Goal: Book appointment/travel/reservation

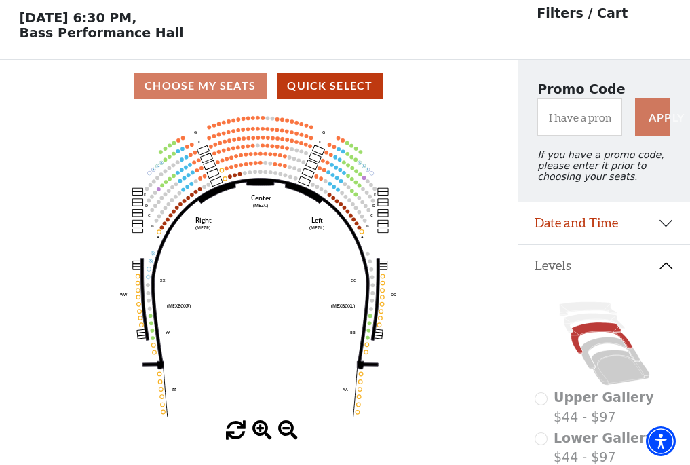
scroll to position [63, 0]
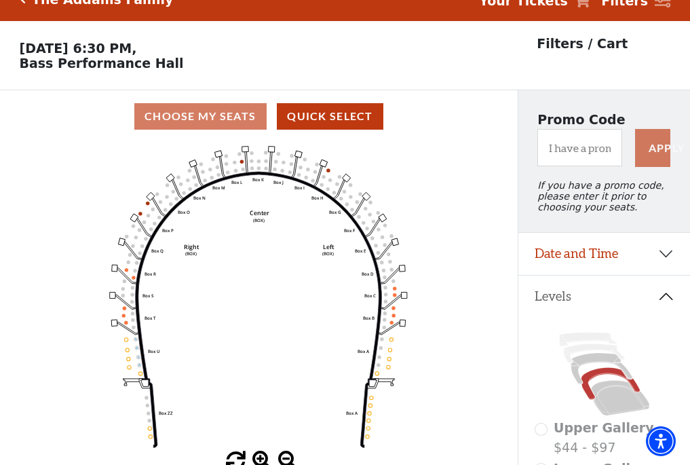
scroll to position [63, 0]
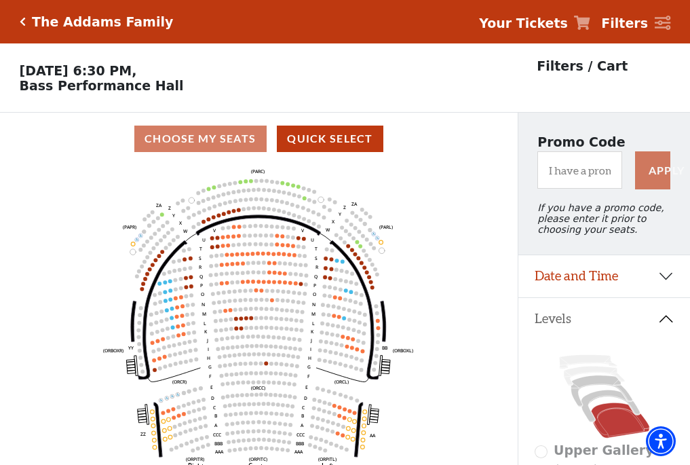
scroll to position [63, 0]
